Goal: Task Accomplishment & Management: Manage account settings

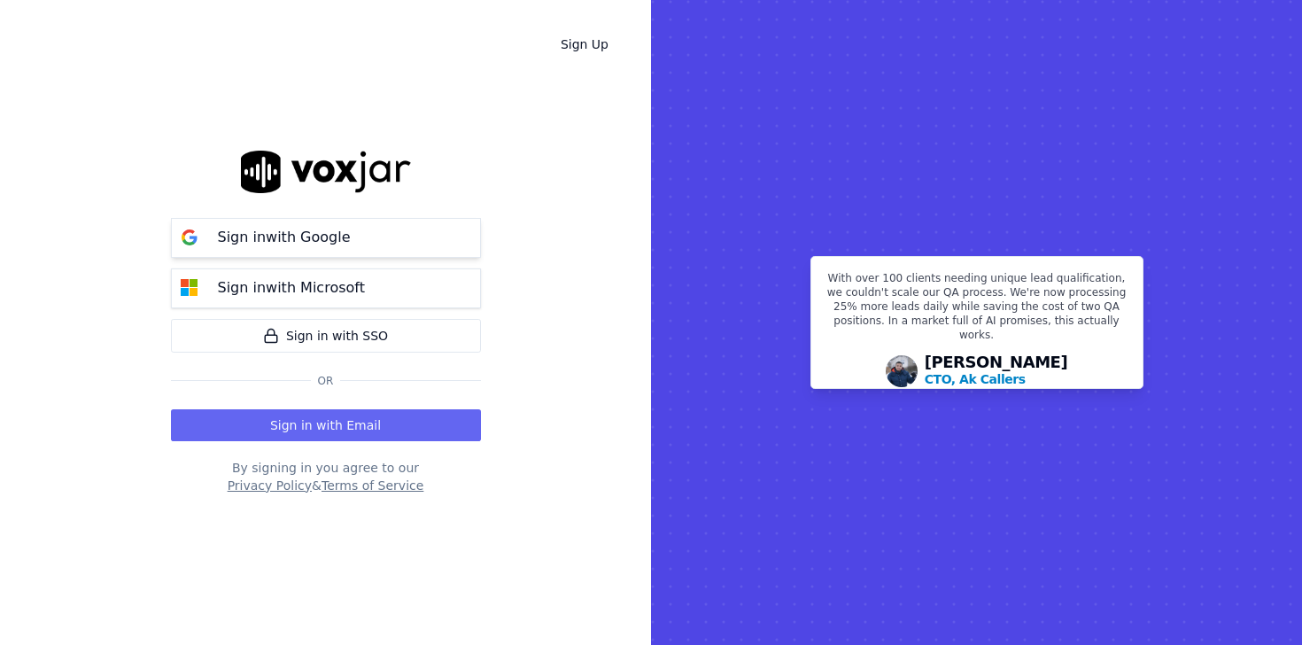
click at [329, 251] on button "Sign in with Google" at bounding box center [326, 238] width 310 height 40
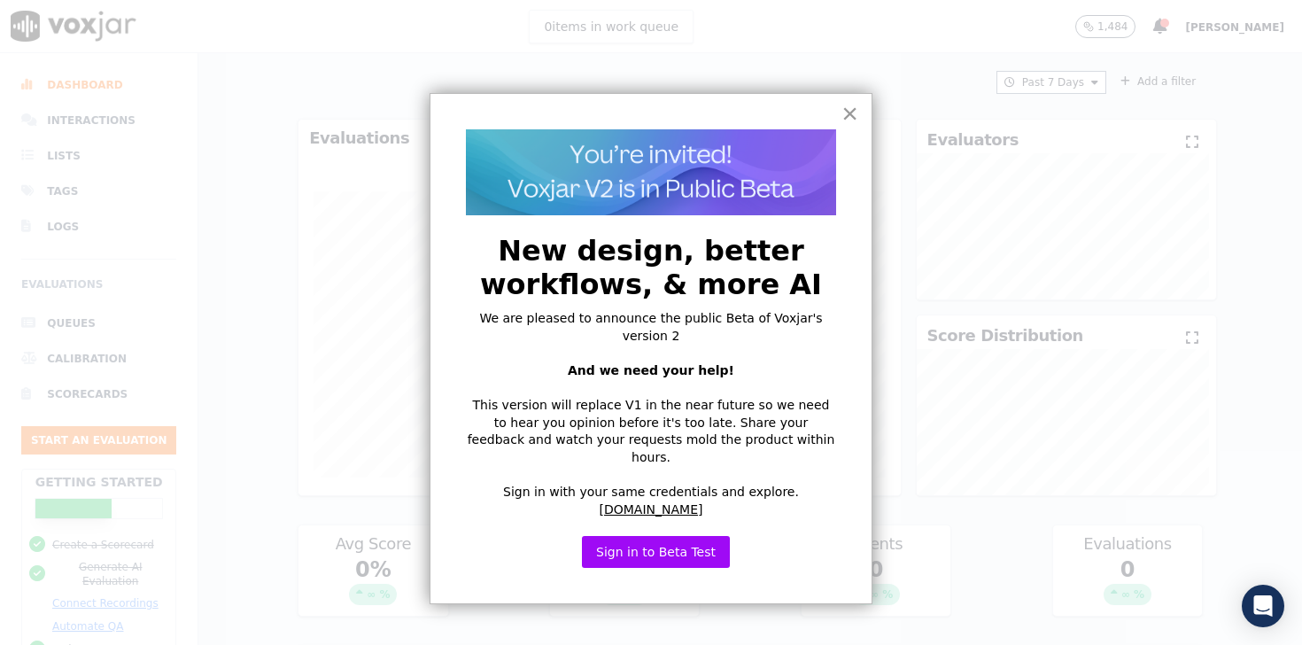
click at [845, 120] on button "×" at bounding box center [849, 113] width 17 height 28
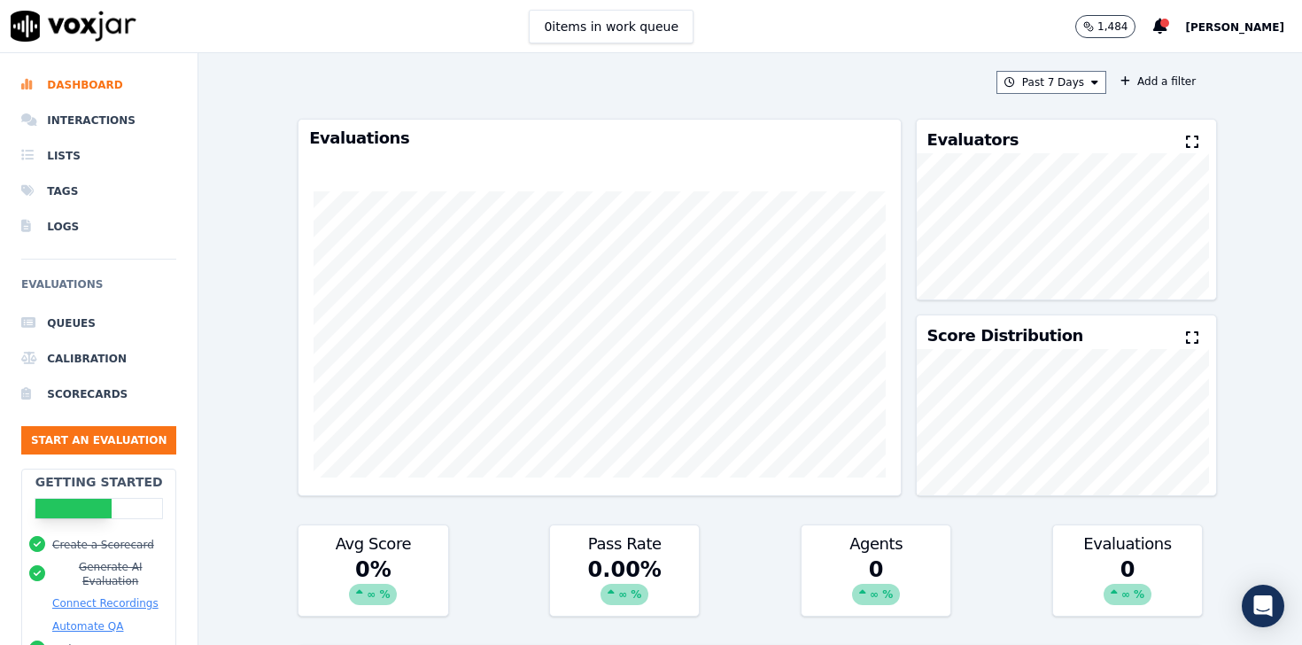
click at [1206, 27] on span "[PERSON_NAME]" at bounding box center [1234, 27] width 99 height 12
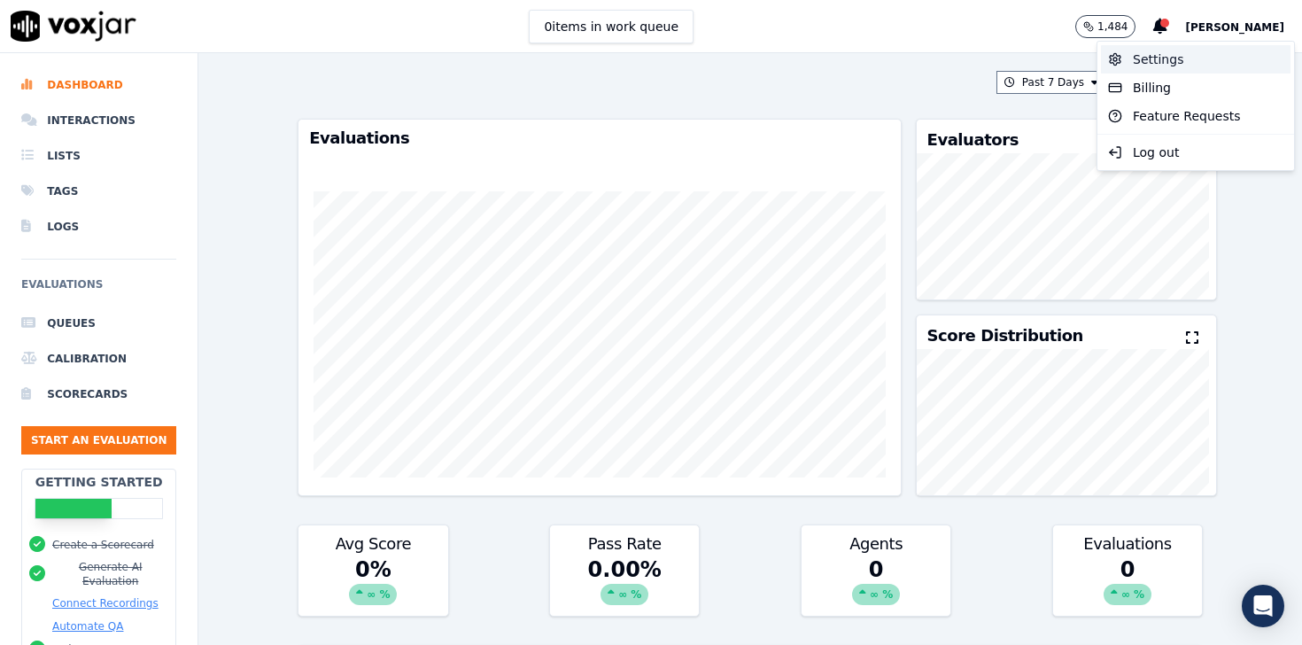
click at [1163, 65] on div "Settings" at bounding box center [1196, 59] width 190 height 28
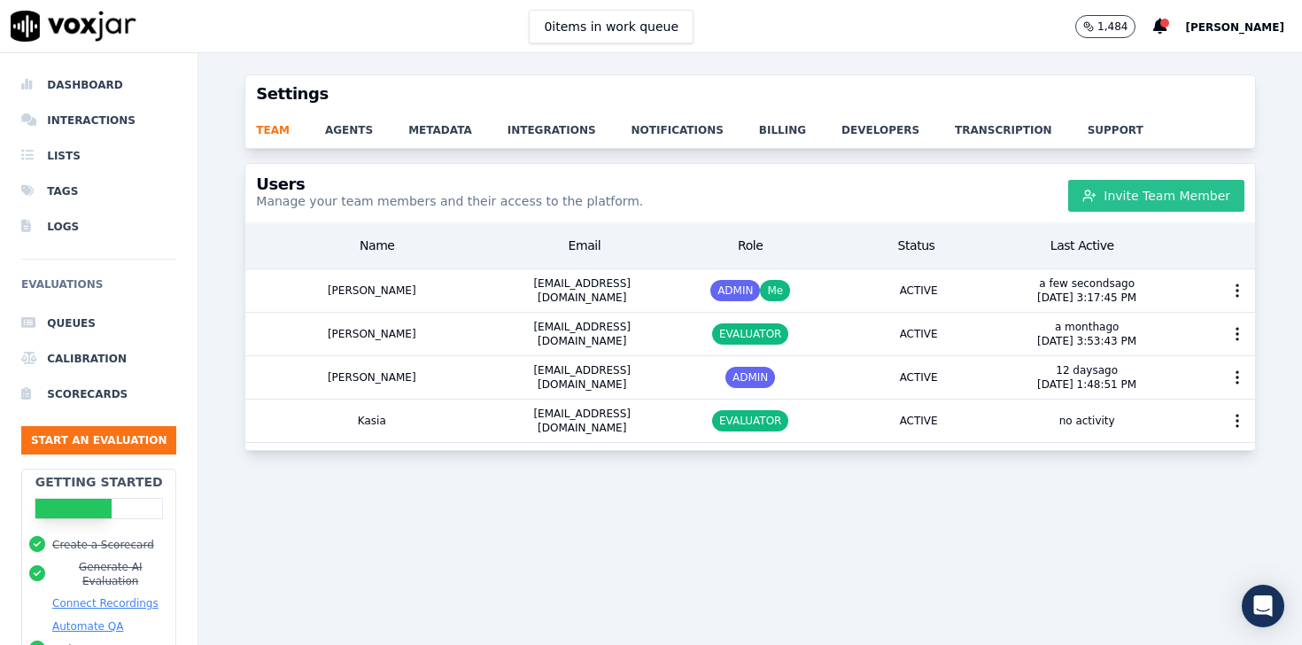
click at [1104, 198] on button "Invite Team Member" at bounding box center [1156, 196] width 176 height 32
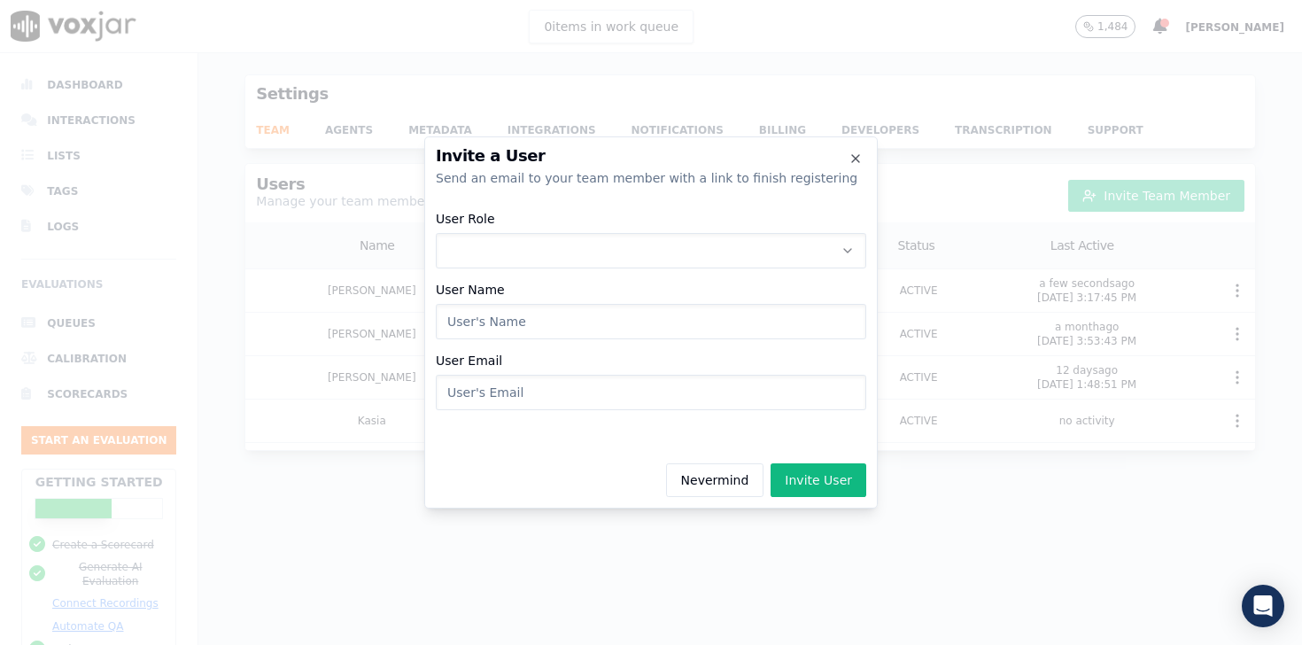
click at [620, 237] on button "User Role" at bounding box center [651, 250] width 430 height 35
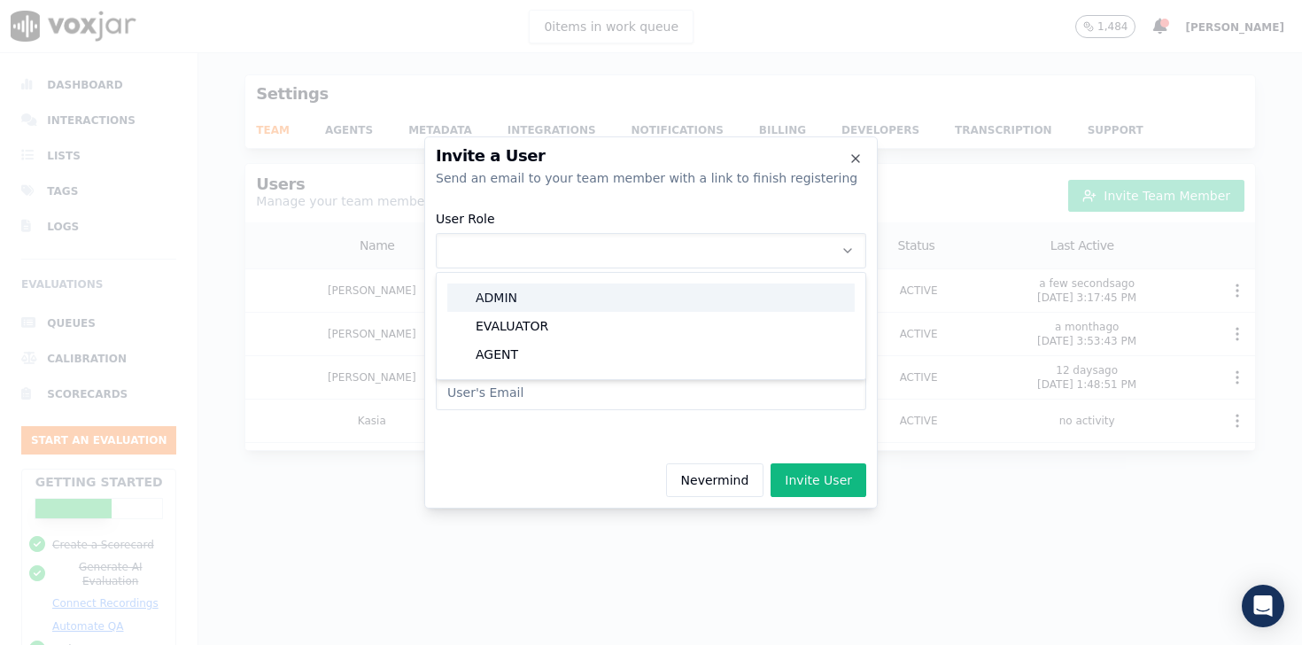
click at [567, 291] on div "ADMIN" at bounding box center [650, 297] width 407 height 28
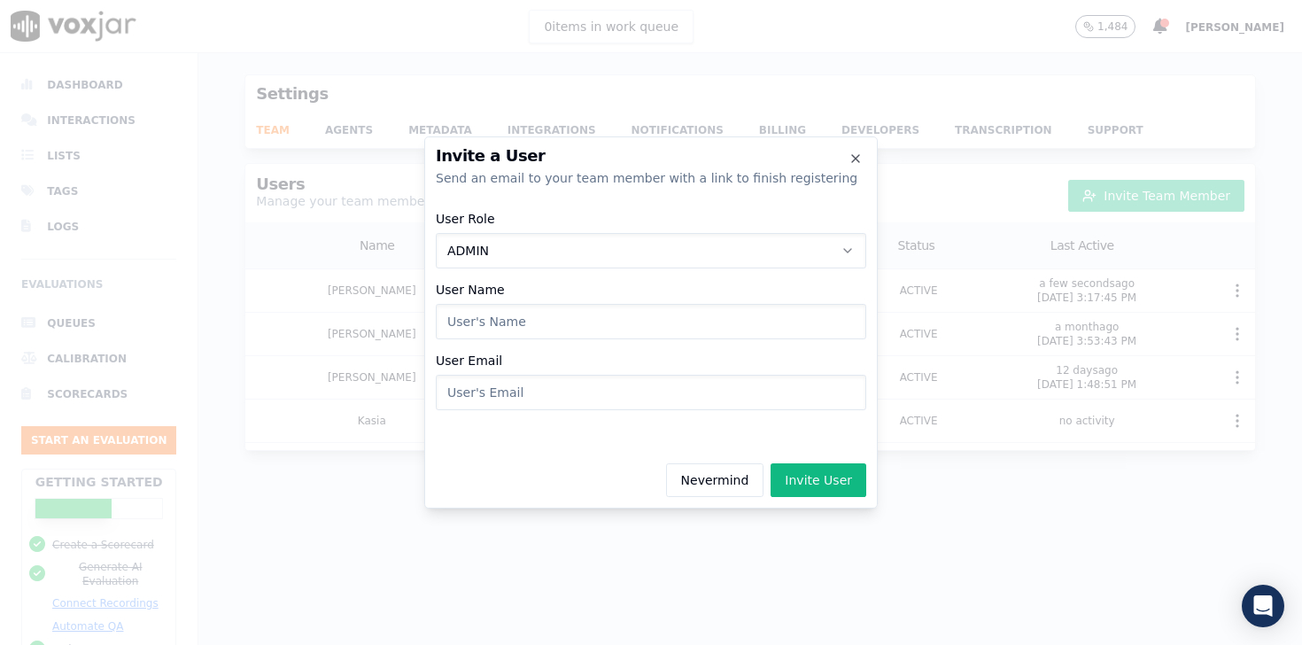
click at [539, 321] on input "User Name" at bounding box center [651, 321] width 430 height 35
type input "n"
type input "[PERSON_NAME]"
click at [539, 398] on input "User Email" at bounding box center [651, 392] width 430 height 35
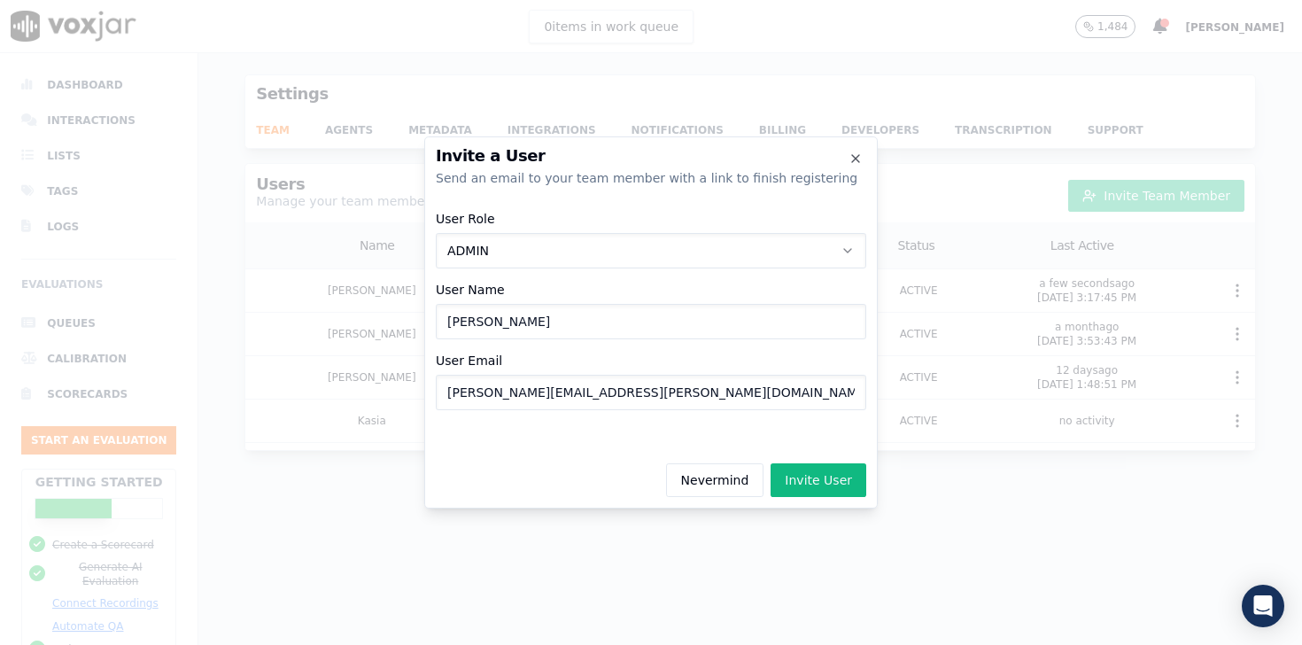
type input "[PERSON_NAME][EMAIL_ADDRESS][PERSON_NAME][DOMAIN_NAME]"
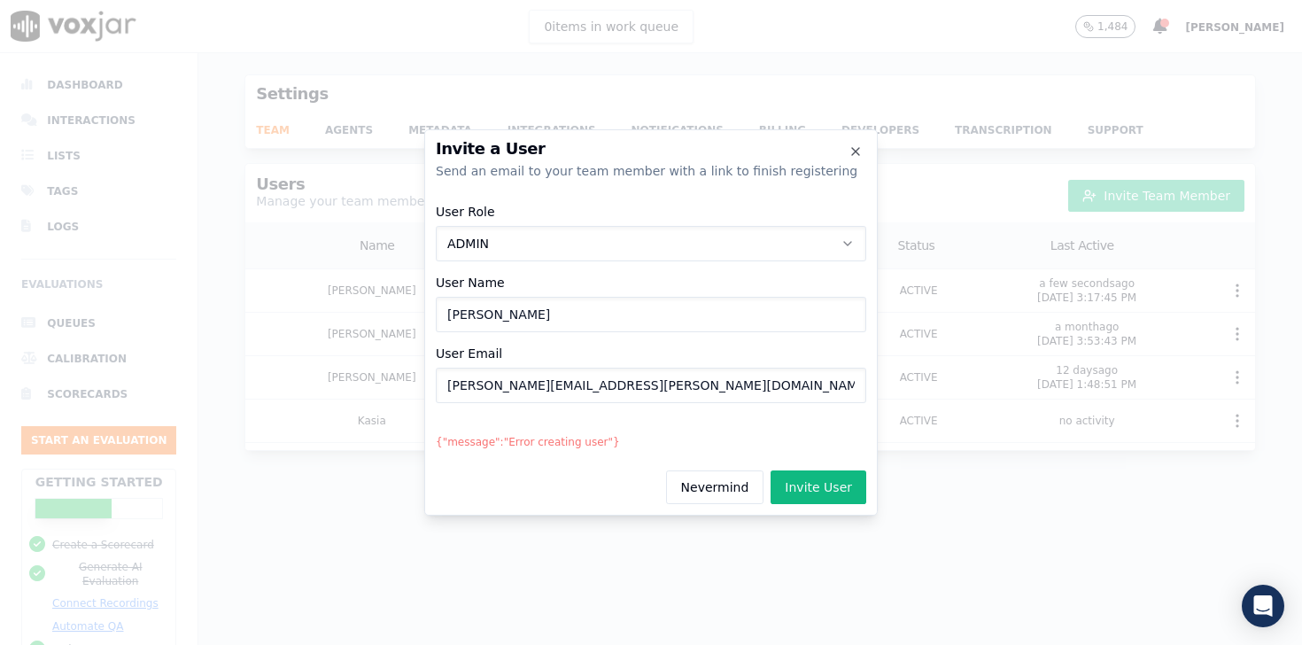
click at [607, 392] on input "[PERSON_NAME][EMAIL_ADDRESS][PERSON_NAME][DOMAIN_NAME]" at bounding box center [651, 385] width 430 height 35
click at [522, 384] on input "[PERSON_NAME][EMAIL_ADDRESS][PERSON_NAME][DOMAIN_NAME]" at bounding box center [651, 385] width 430 height 35
click at [493, 300] on input "[PERSON_NAME]" at bounding box center [651, 314] width 430 height 35
click at [480, 252] on button "ADMIN" at bounding box center [651, 243] width 430 height 35
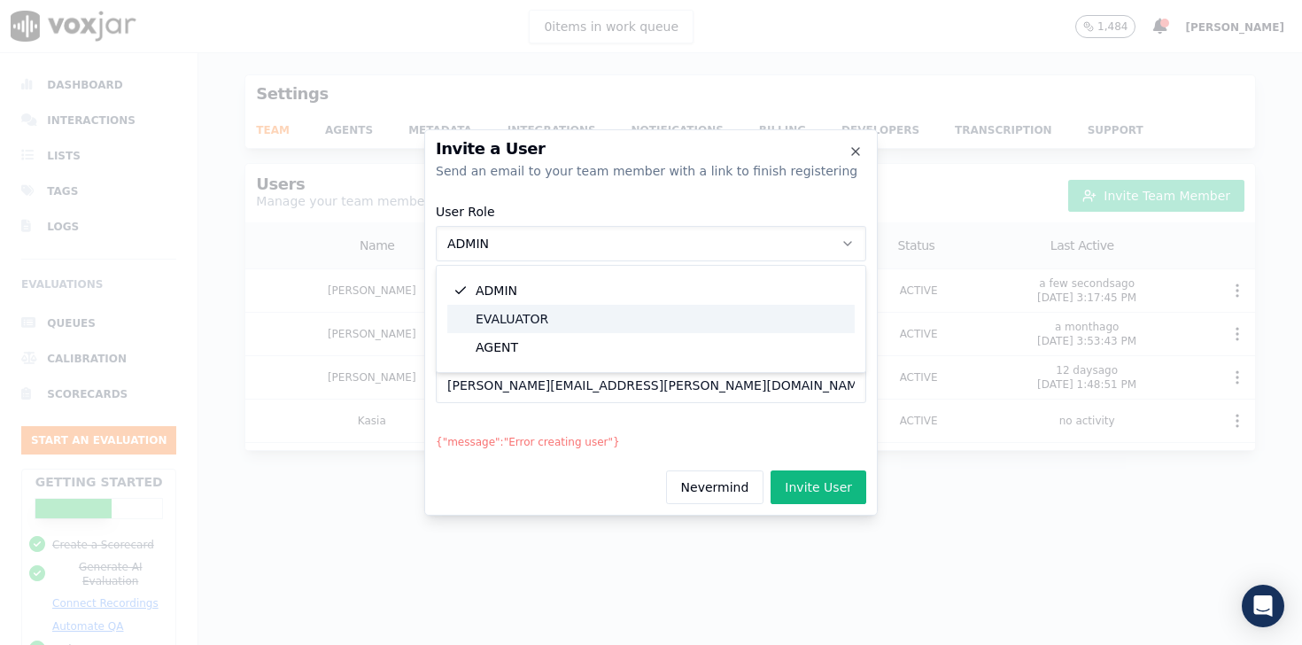
click at [518, 321] on div "EVALUATOR" at bounding box center [650, 319] width 407 height 28
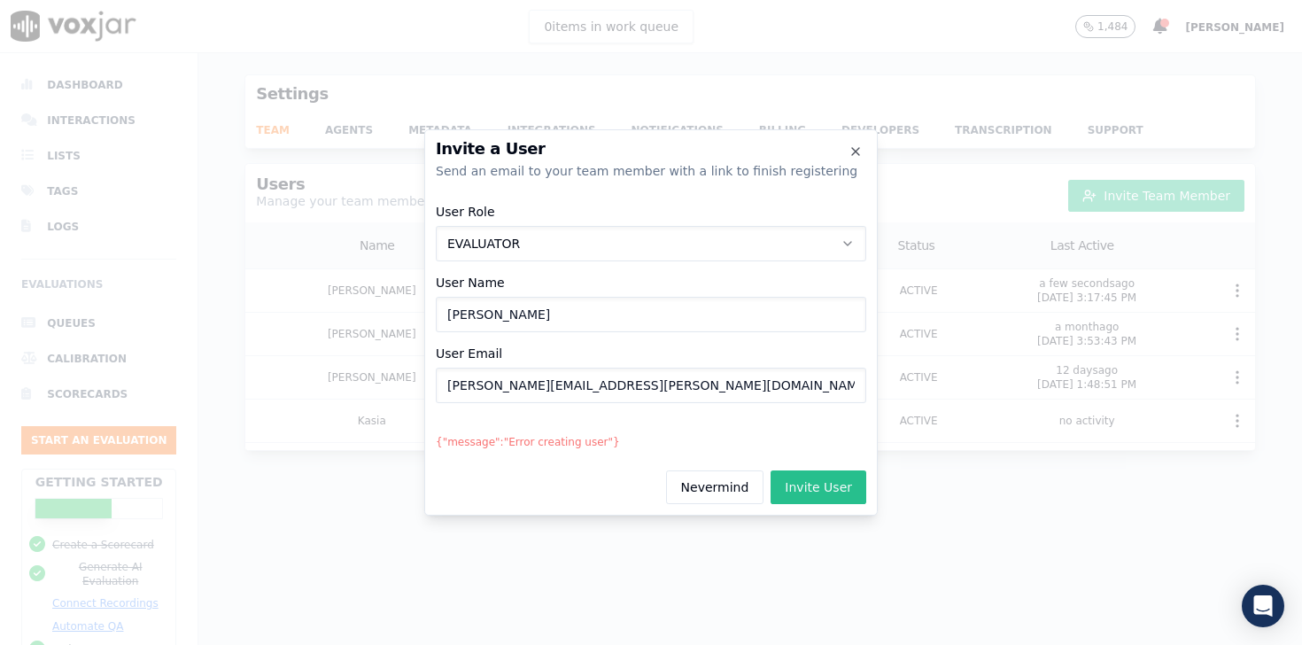
click at [813, 475] on button "Invite User" at bounding box center [819, 487] width 96 height 34
click at [548, 248] on button "EVALUATOR" at bounding box center [651, 243] width 430 height 35
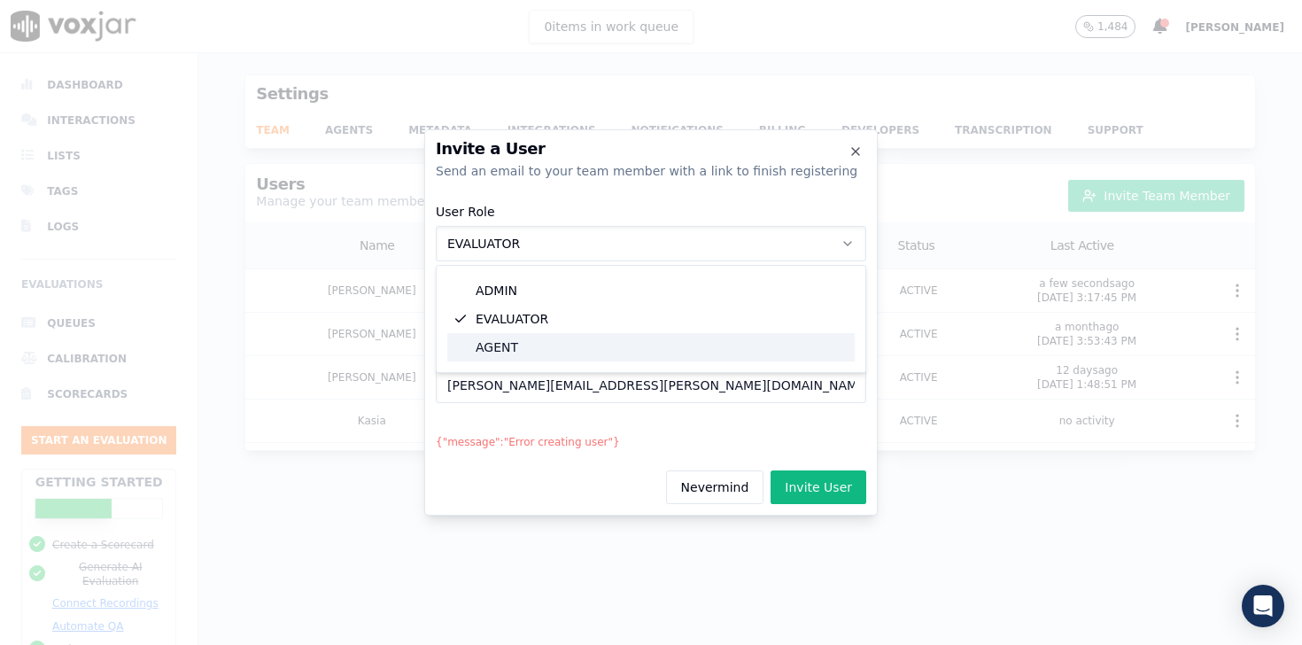
click at [508, 337] on div "AGENT" at bounding box center [650, 347] width 407 height 28
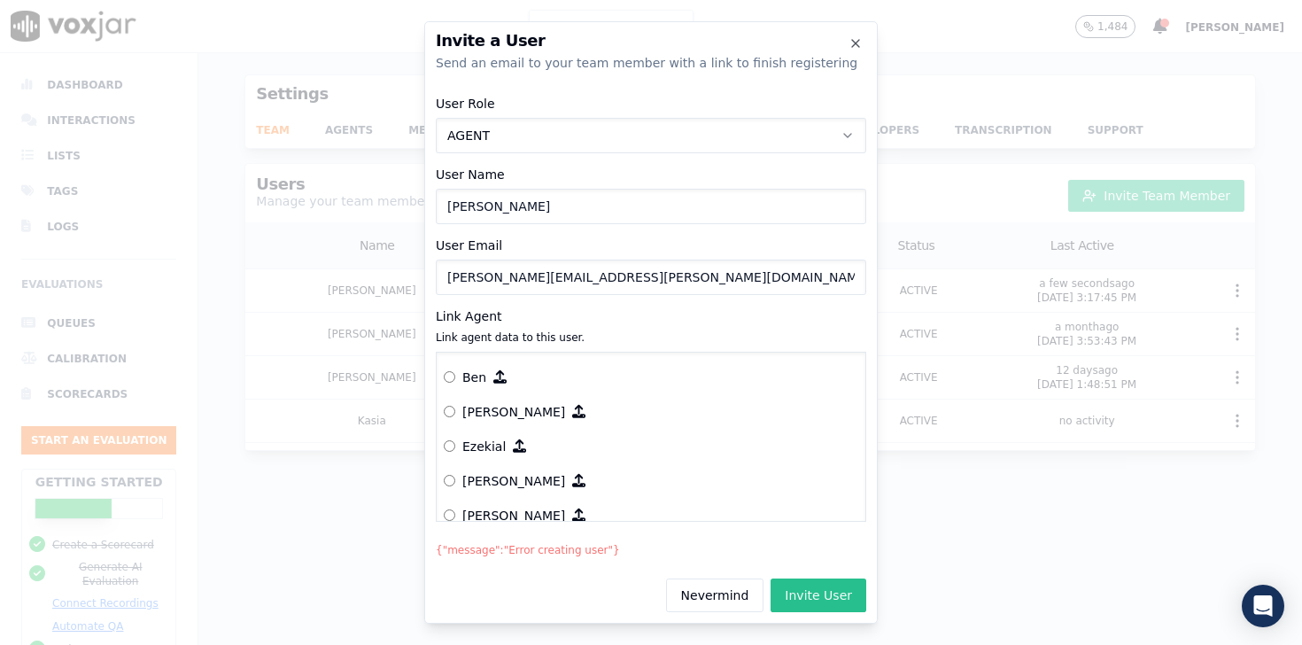
click at [820, 603] on button "Invite User" at bounding box center [819, 595] width 96 height 34
click at [854, 45] on icon "button" at bounding box center [855, 44] width 7 height 7
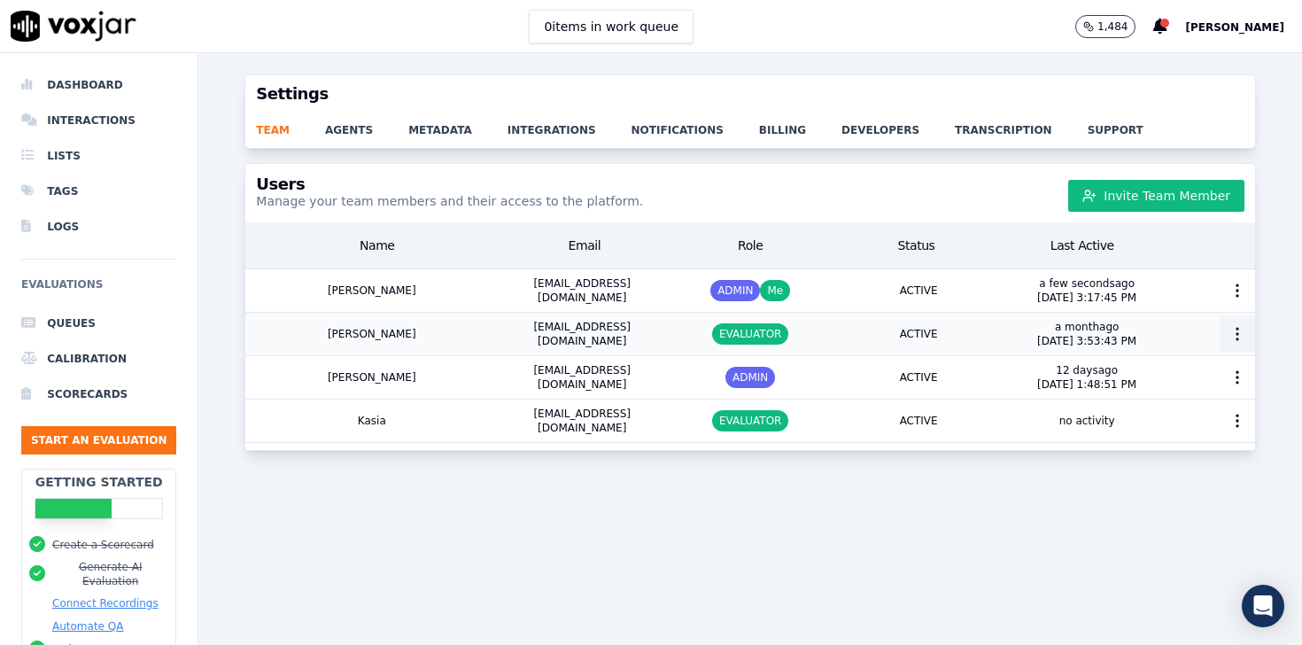
click at [1220, 322] on button "button" at bounding box center [1237, 333] width 35 height 35
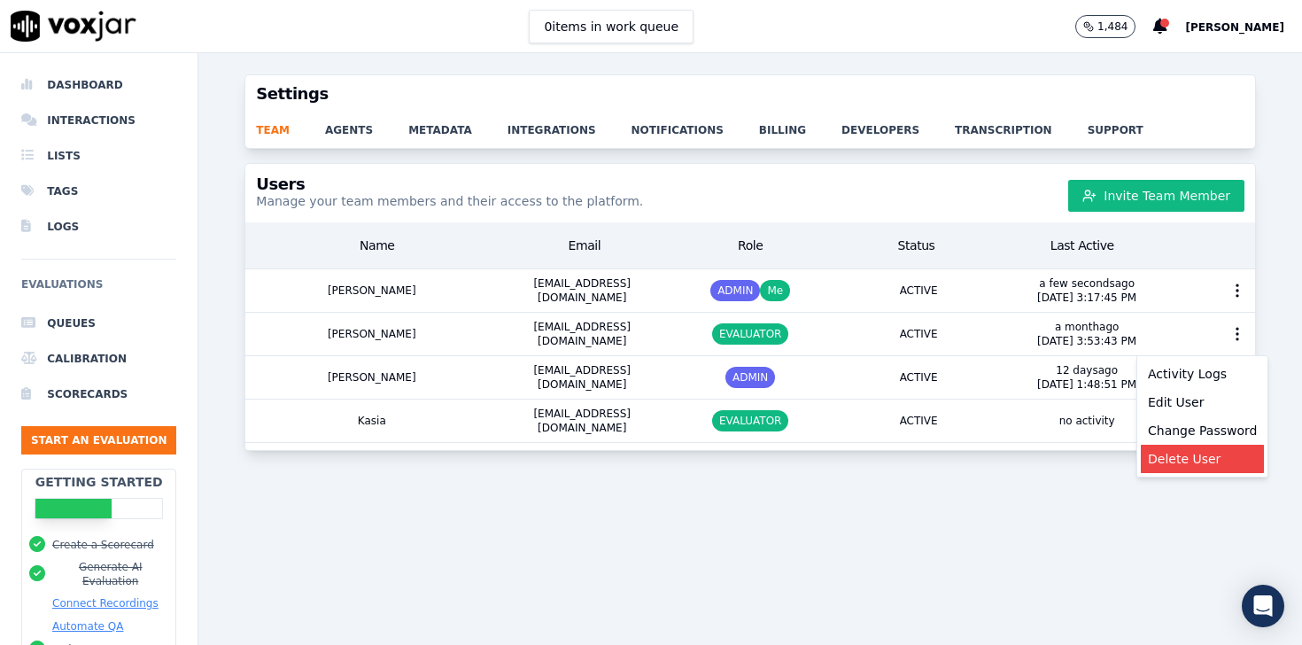
click at [1193, 457] on div "Delete User" at bounding box center [1202, 459] width 123 height 28
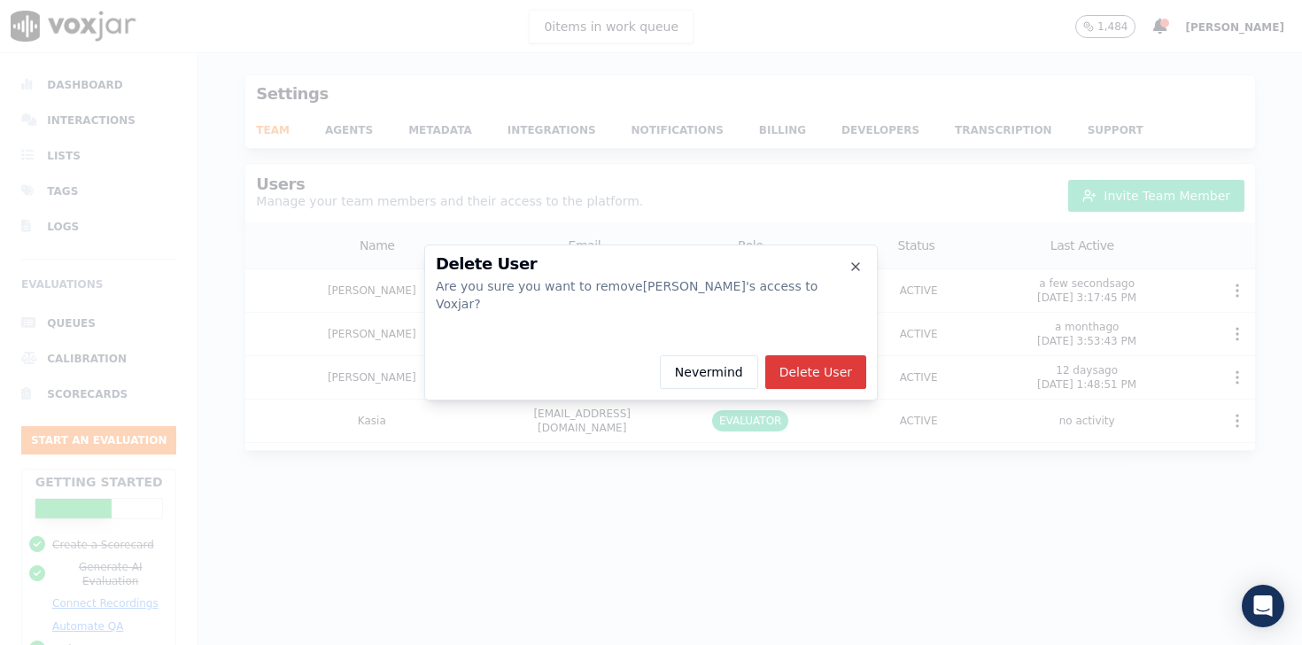
click at [824, 372] on button "Delete User" at bounding box center [815, 372] width 101 height 34
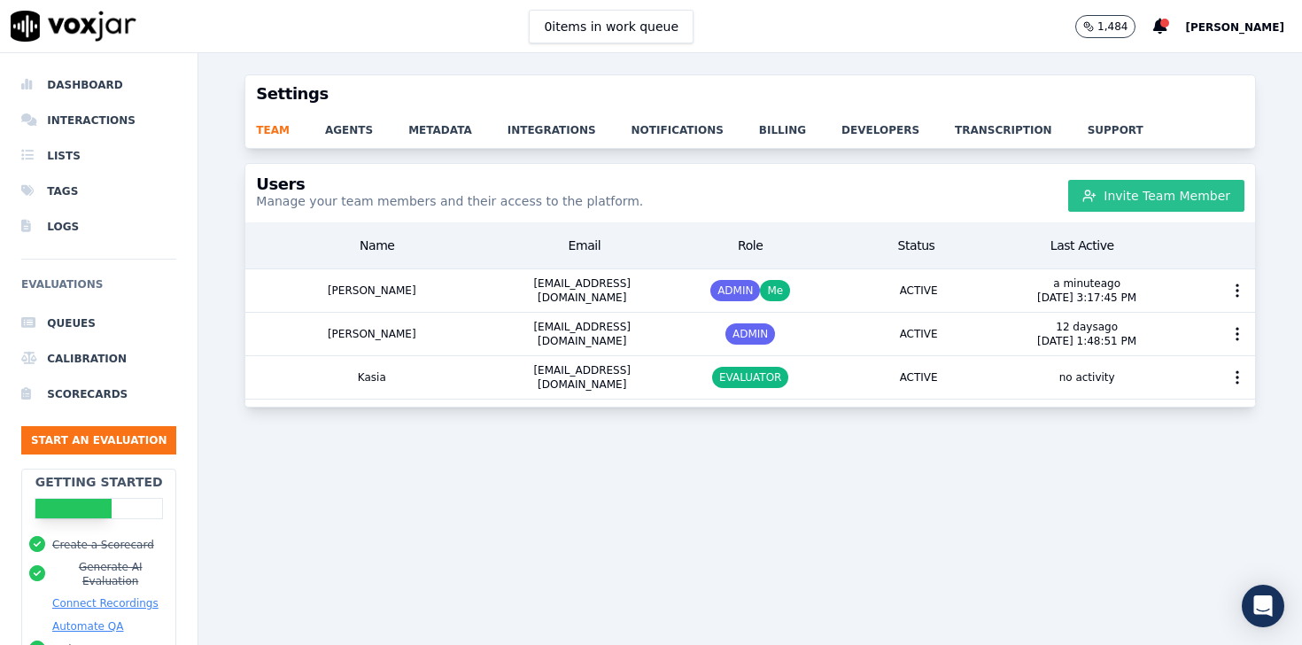
click at [1170, 201] on button "Invite Team Member" at bounding box center [1156, 196] width 176 height 32
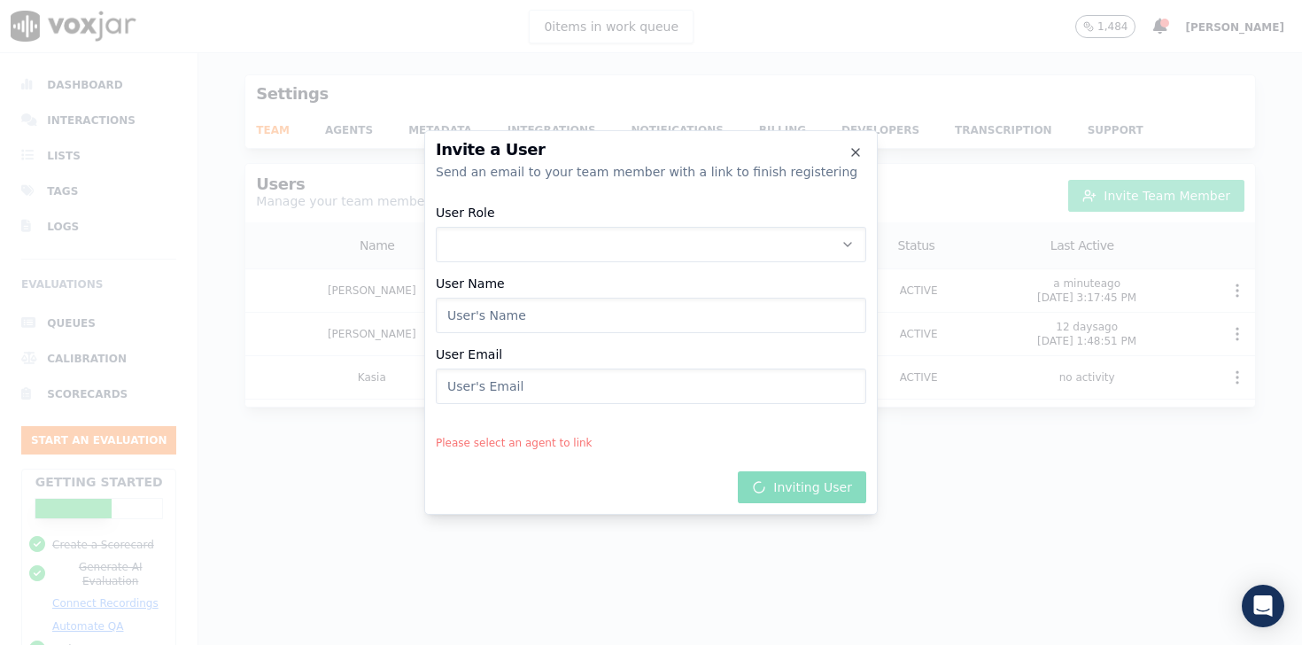
click at [733, 256] on button "User Role" at bounding box center [651, 244] width 430 height 35
click at [697, 291] on div "ADMIN" at bounding box center [650, 291] width 407 height 28
click at [658, 307] on input "User Name" at bounding box center [651, 315] width 430 height 35
click at [736, 419] on div "Invite a User Send an email to your team member with a link to finish registeri…" at bounding box center [651, 322] width 454 height 384
click at [655, 321] on input "User Name" at bounding box center [651, 315] width 430 height 35
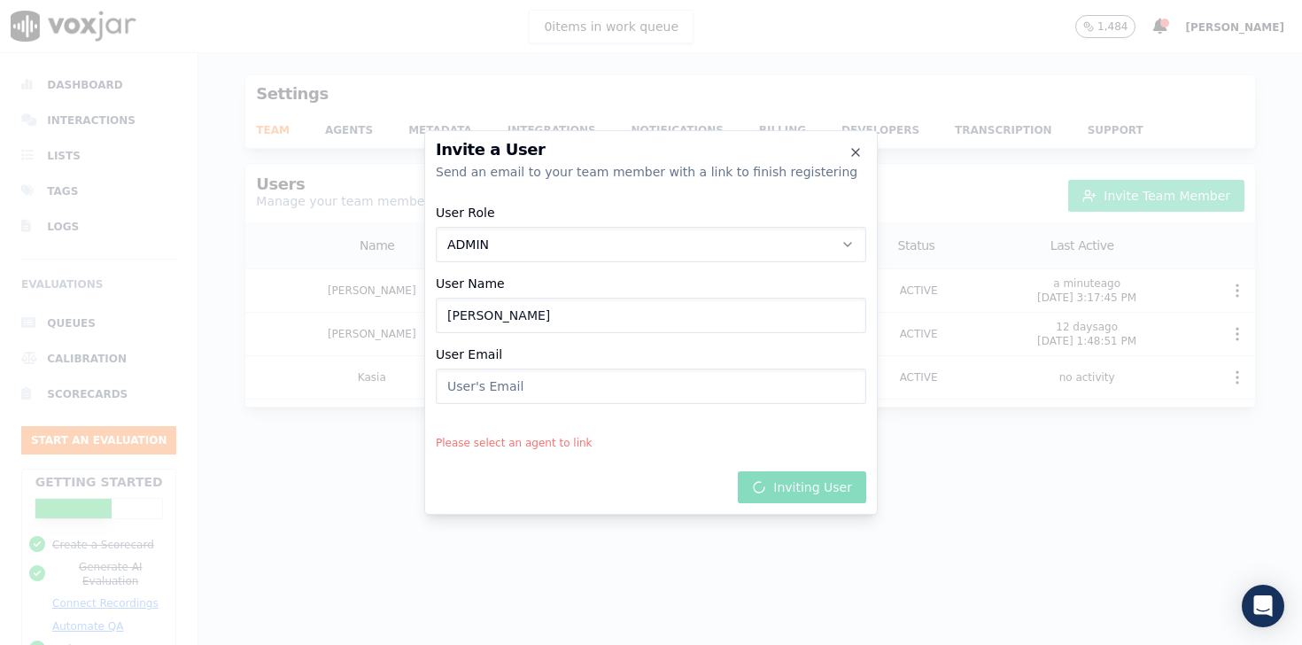
type input "Anjul Dsouza"
click at [648, 389] on input "User Email" at bounding box center [651, 385] width 430 height 35
type input "[PERSON_NAME][EMAIL_ADDRESS][PERSON_NAME][DOMAIN_NAME]"
click at [780, 456] on div "Invite a User Send an email to your team member with a link to finish registeri…" at bounding box center [651, 322] width 454 height 384
click at [562, 430] on div "Invite a User Send an email to your team member with a link to finish registeri…" at bounding box center [651, 322] width 454 height 384
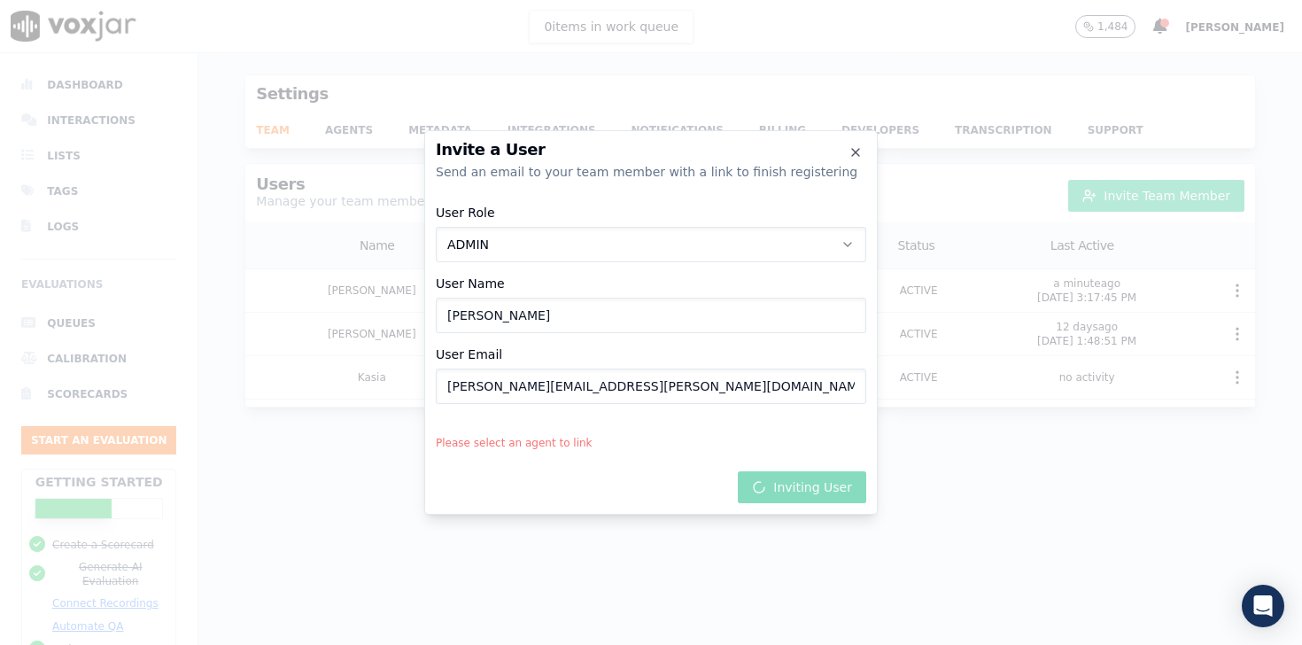
click at [553, 257] on button "ADMIN" at bounding box center [651, 244] width 430 height 35
click at [532, 297] on div "ADMIN" at bounding box center [650, 291] width 407 height 28
click at [557, 325] on input "Anjul Dsouza" at bounding box center [651, 315] width 430 height 35
type input "Anjul Dsouza1"
click at [859, 148] on icon "button" at bounding box center [856, 152] width 14 height 14
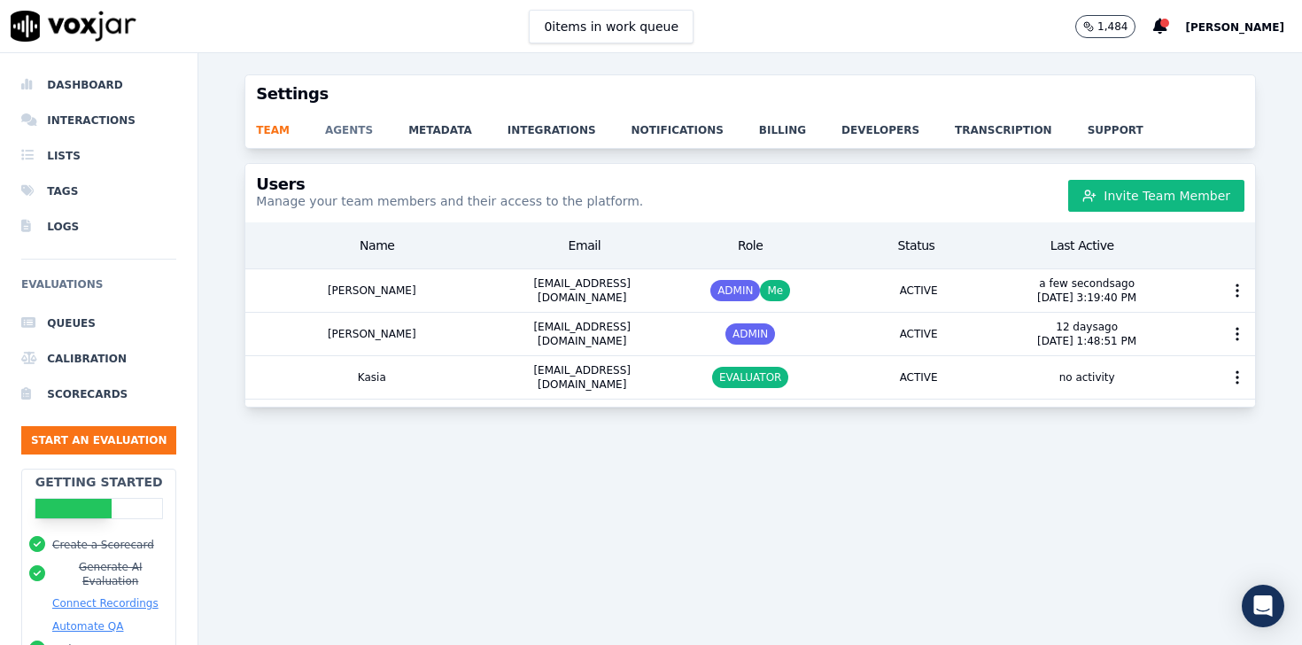
click at [338, 133] on link "agents" at bounding box center [366, 124] width 83 height 25
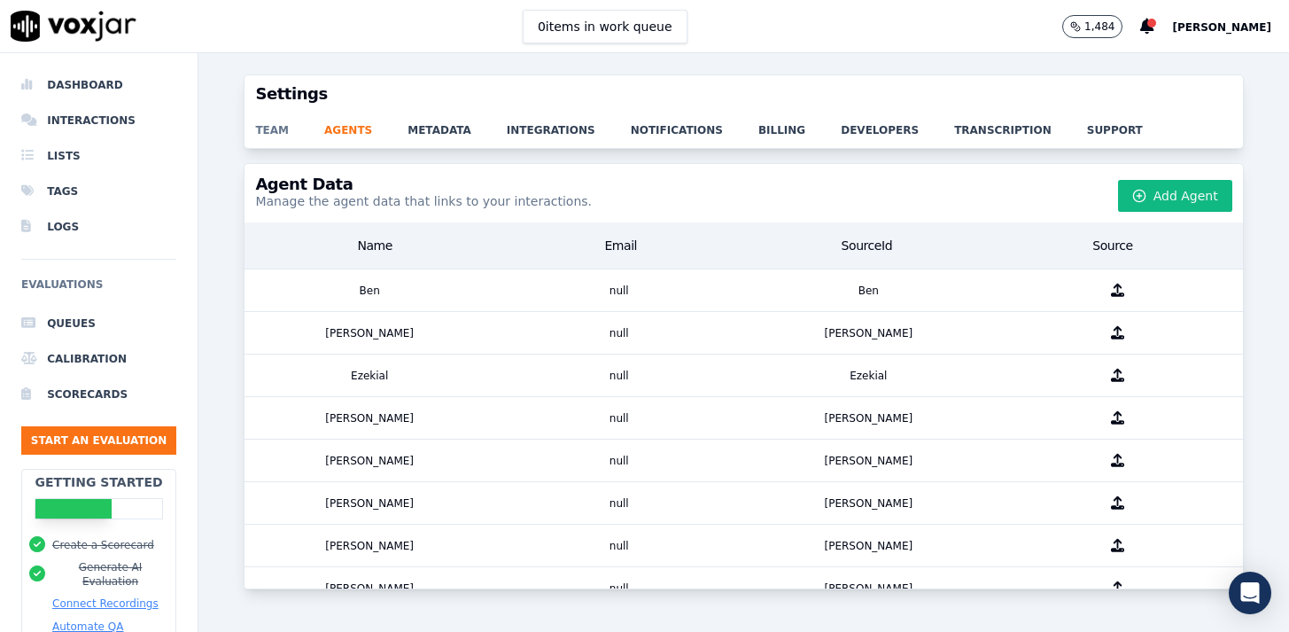
click at [256, 131] on link "team" at bounding box center [289, 124] width 69 height 25
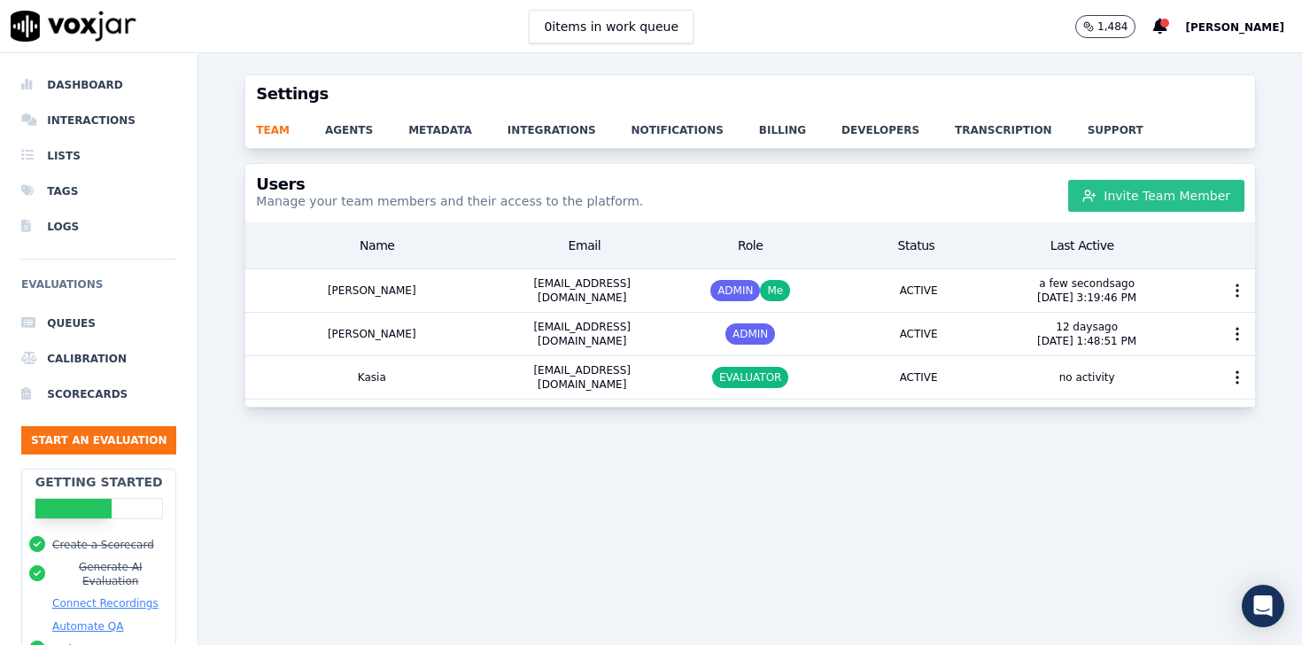
click at [1162, 198] on button "Invite Team Member" at bounding box center [1156, 196] width 176 height 32
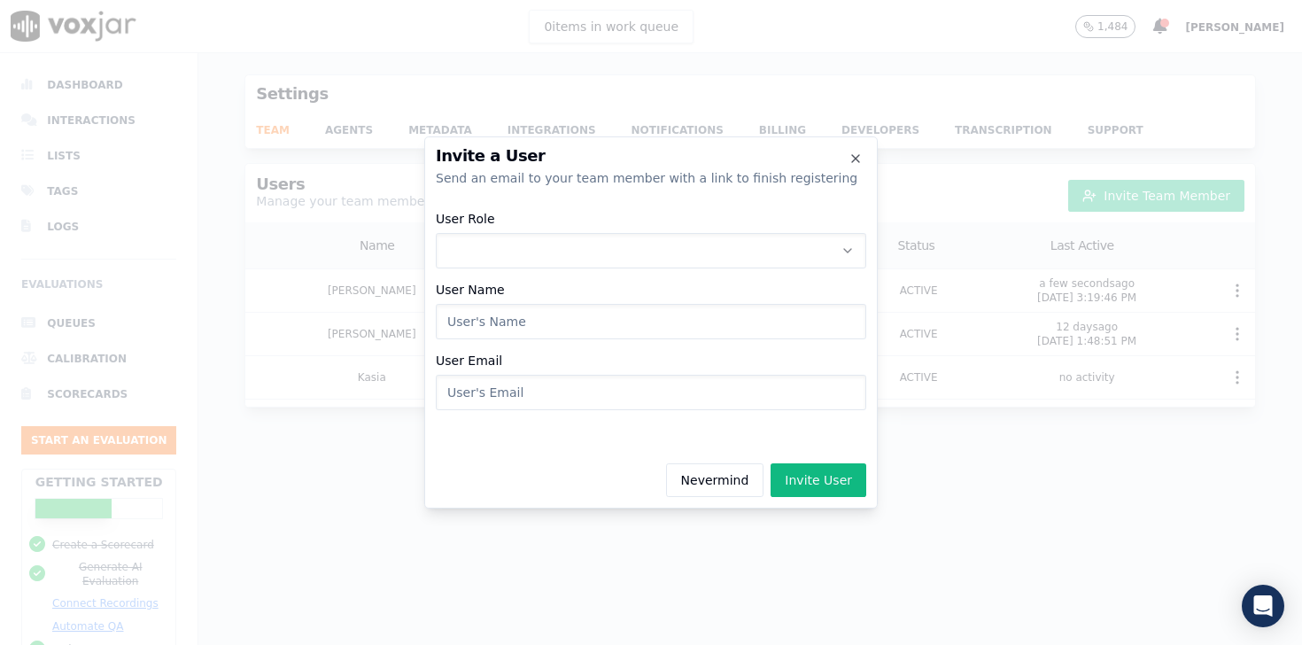
click at [661, 238] on button "User Role" at bounding box center [651, 250] width 430 height 35
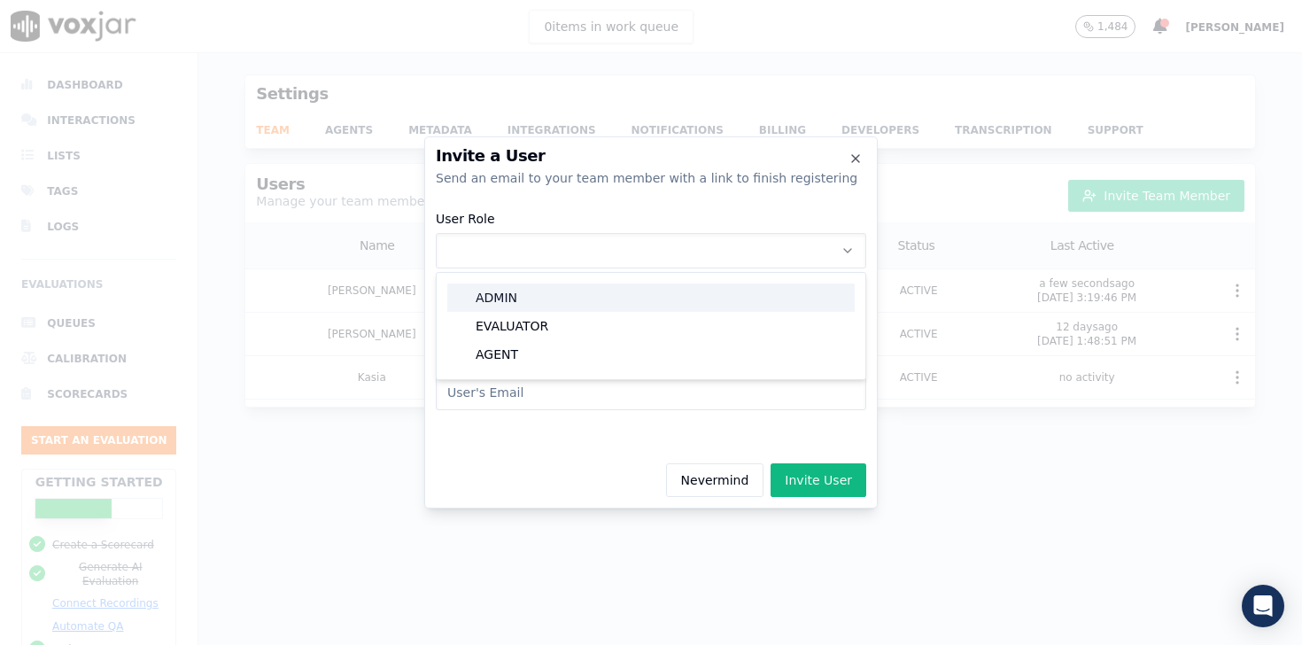
click at [601, 308] on div "ADMIN" at bounding box center [650, 297] width 407 height 28
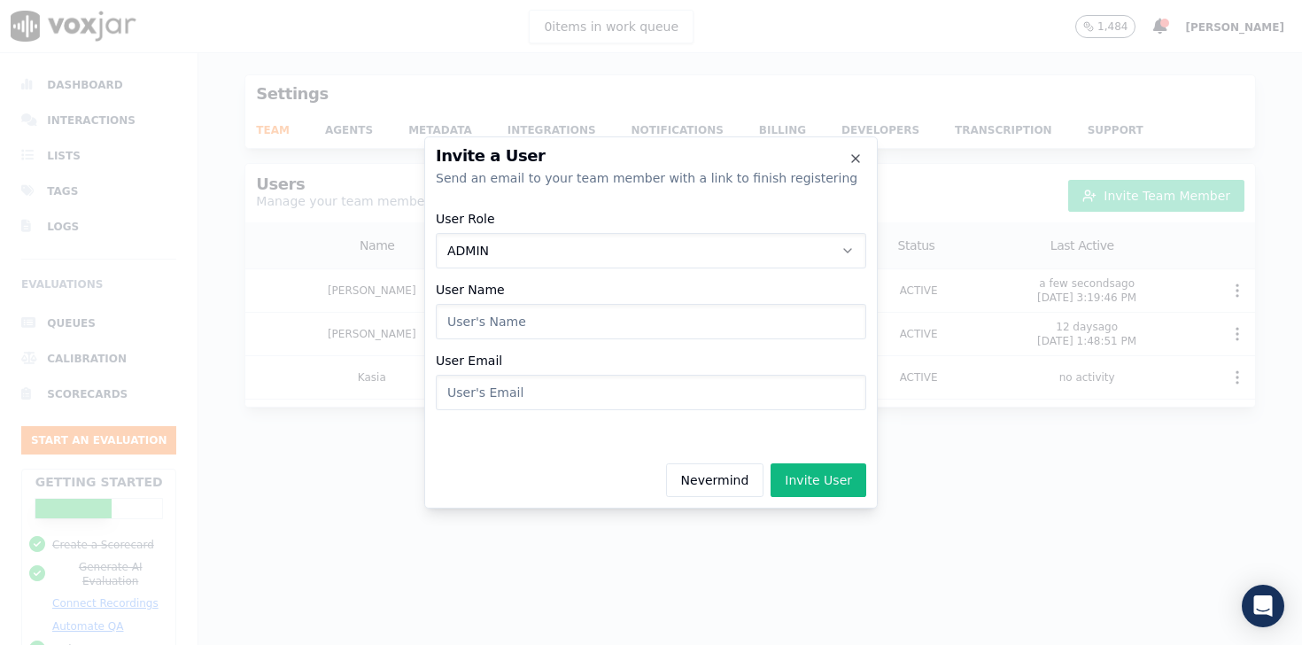
click at [571, 321] on input "User Name" at bounding box center [651, 321] width 430 height 35
type input "[PERSON_NAME]"
click at [552, 390] on input "User Email" at bounding box center [651, 392] width 430 height 35
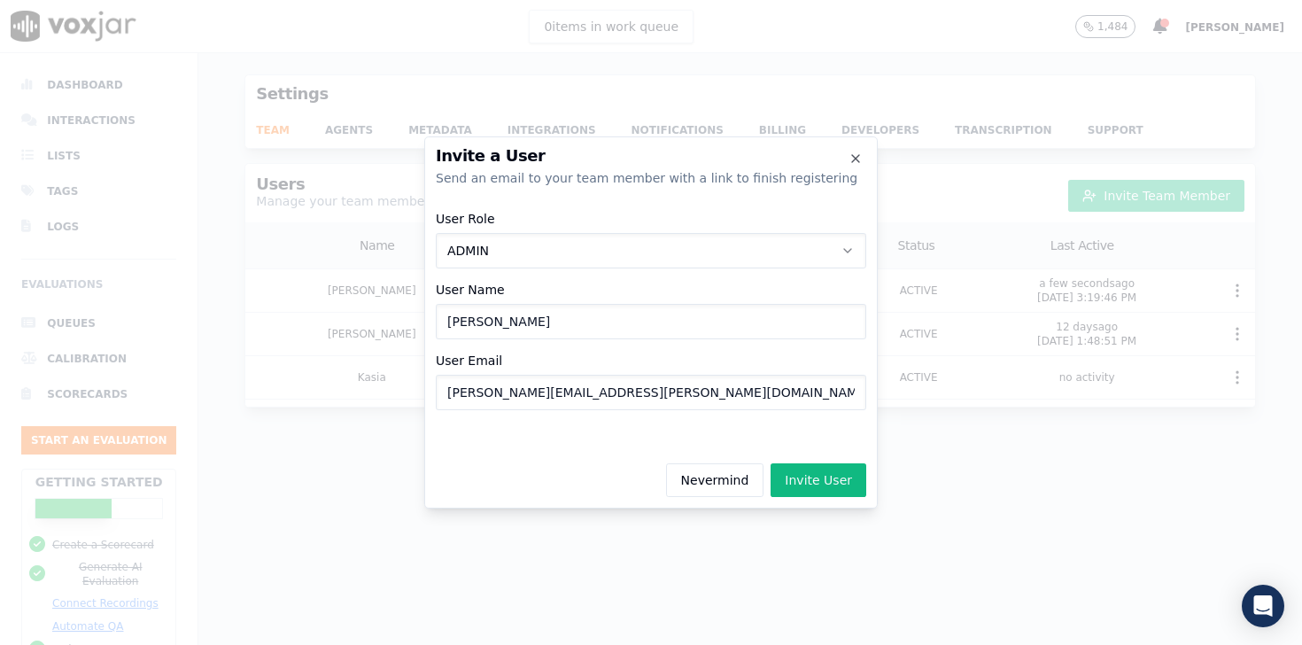
click at [641, 417] on div "User Role ADMIN User Name [PERSON_NAME] User Email [PERSON_NAME][EMAIL_ADDRESS]…" at bounding box center [651, 311] width 430 height 220
click at [832, 480] on button "Invite User" at bounding box center [819, 480] width 96 height 34
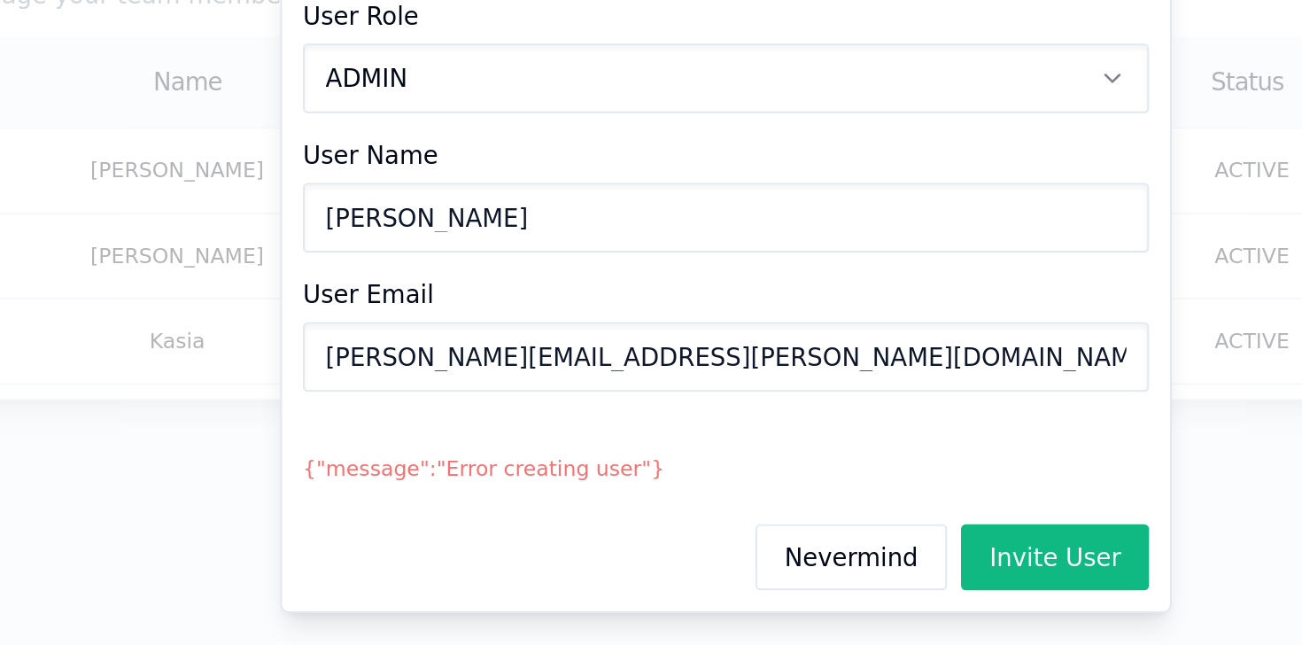
click at [613, 387] on input "[PERSON_NAME][EMAIL_ADDRESS][PERSON_NAME][DOMAIN_NAME]" at bounding box center [651, 385] width 430 height 35
drag, startPoint x: 518, startPoint y: 389, endPoint x: 485, endPoint y: 389, distance: 32.8
click at [485, 389] on input "[PERSON_NAME][EMAIL_ADDRESS][PERSON_NAME][DOMAIN_NAME]" at bounding box center [651, 385] width 430 height 35
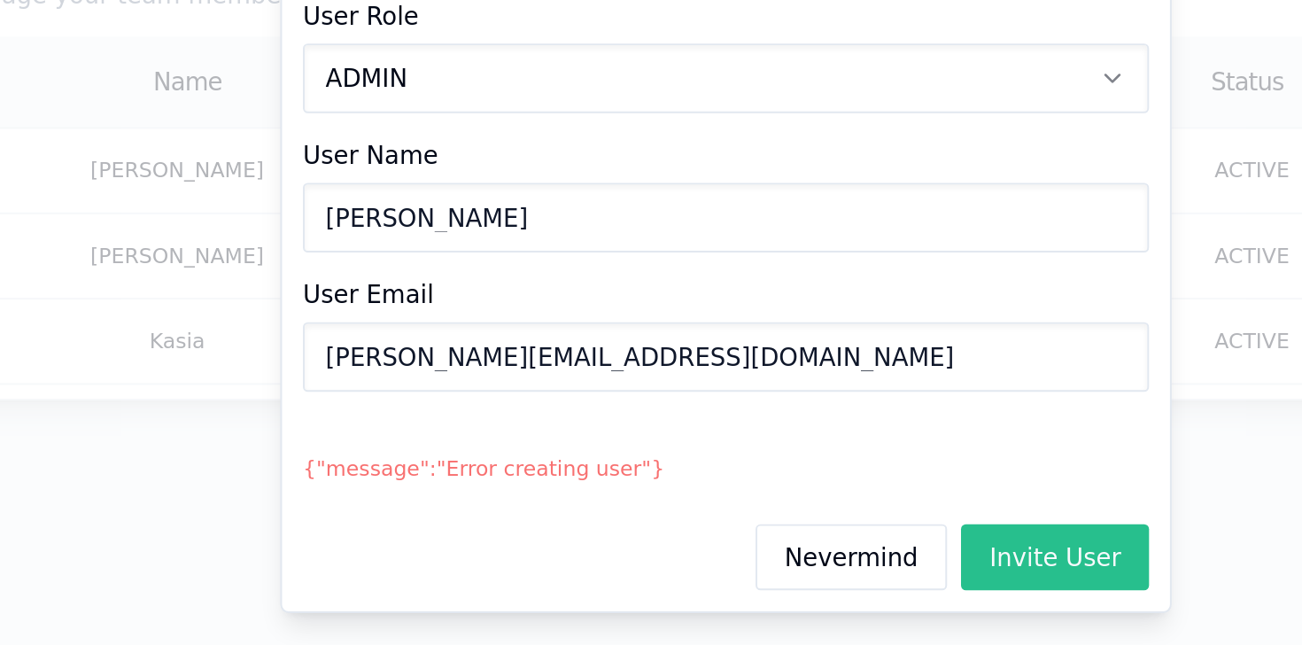
type input "[PERSON_NAME][EMAIL_ADDRESS][DOMAIN_NAME]"
click at [807, 485] on button "Invite User" at bounding box center [819, 487] width 96 height 34
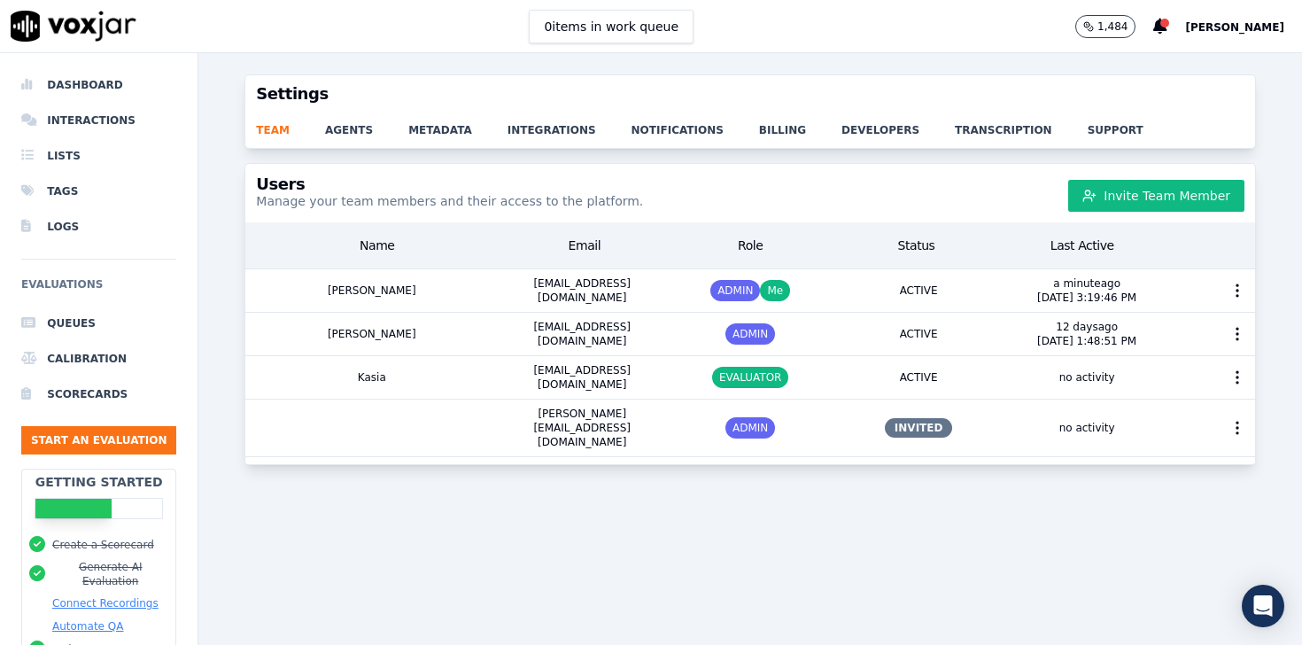
click at [435, 532] on div "Users Manage your team members and their access to the platform. Invite Team Me…" at bounding box center [750, 393] width 1104 height 461
